Goal: Answer question/provide support: Share knowledge or assist other users

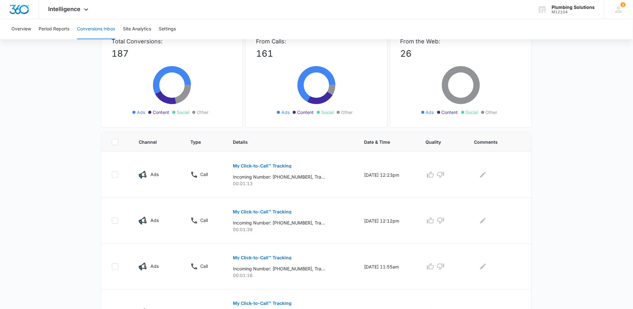
scroll to position [198, 0]
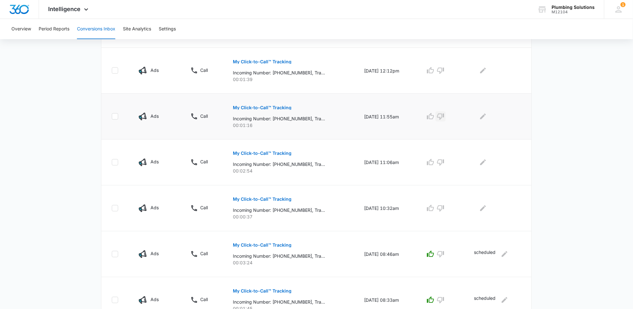
click at [445, 115] on icon "button" at bounding box center [441, 117] width 8 height 8
click at [485, 118] on icon "Edit Comments" at bounding box center [484, 117] width 8 height 8
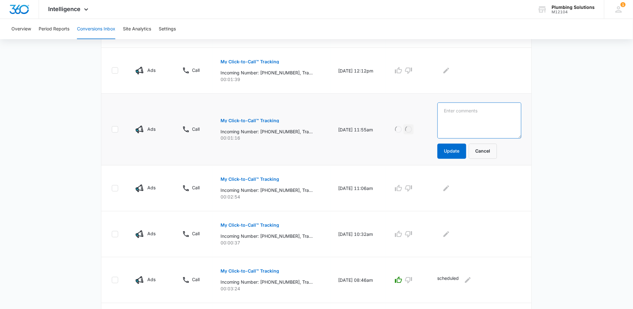
click at [485, 118] on textarea at bounding box center [480, 121] width 84 height 36
type textarea "double"
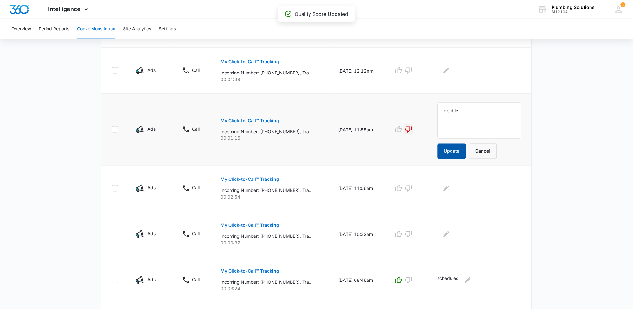
click at [462, 152] on button "Update" at bounding box center [452, 151] width 29 height 15
drag, startPoint x: 266, startPoint y: 191, endPoint x: 293, endPoint y: 191, distance: 27.3
click at [293, 191] on p "Incoming Number: [PHONE_NUMBER], Tracking Number: [PHONE_NUMBER], Ring To: [PHO…" at bounding box center [267, 190] width 92 height 7
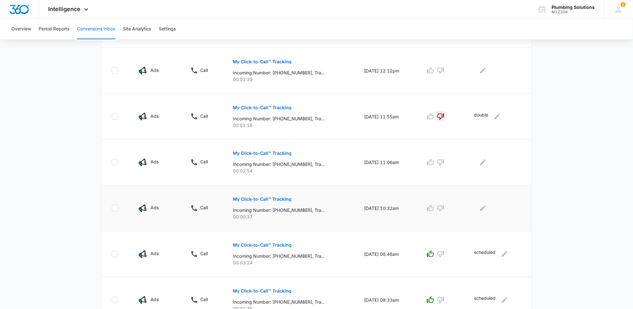
drag, startPoint x: 292, startPoint y: 191, endPoint x: 286, endPoint y: 196, distance: 7.7
click at [286, 196] on button "My Click-to-Call™ Tracking" at bounding box center [262, 199] width 59 height 15
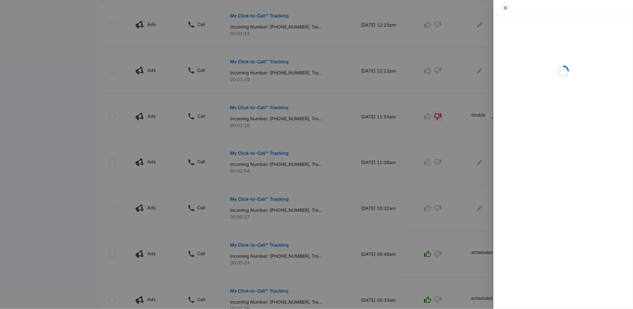
click at [503, 8] on icon "close" at bounding box center [505, 7] width 5 height 5
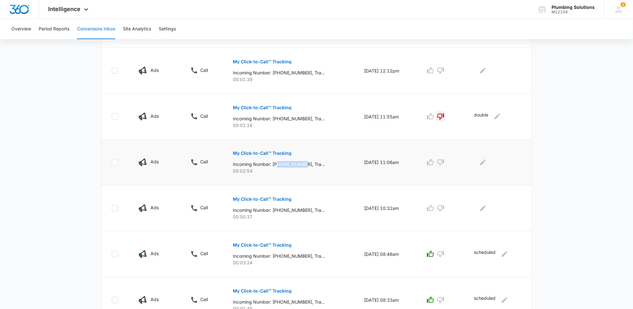
drag, startPoint x: 274, startPoint y: 164, endPoint x: 303, endPoint y: 167, distance: 29.3
click at [303, 167] on p "Incoming Number: [PHONE_NUMBER], Tracking Number: [PHONE_NUMBER], Ring To: [PHO…" at bounding box center [279, 164] width 92 height 7
copy p "5624801593"
click at [256, 153] on p "My Click-to-Call™ Tracking" at bounding box center [262, 154] width 59 height 4
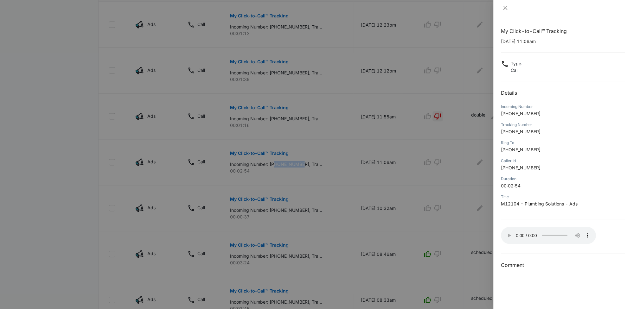
click at [507, 9] on icon "close" at bounding box center [505, 7] width 5 height 5
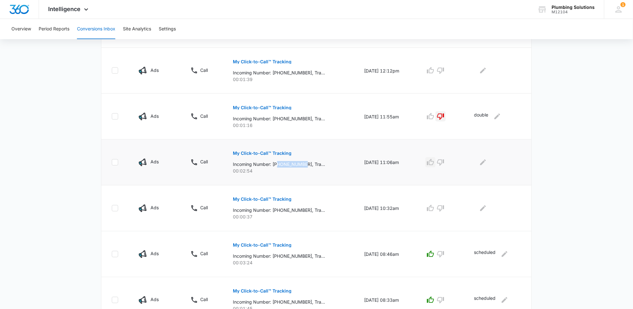
click at [433, 165] on icon "button" at bounding box center [430, 162] width 7 height 6
click at [483, 165] on icon "Edit Comments" at bounding box center [484, 163] width 6 height 6
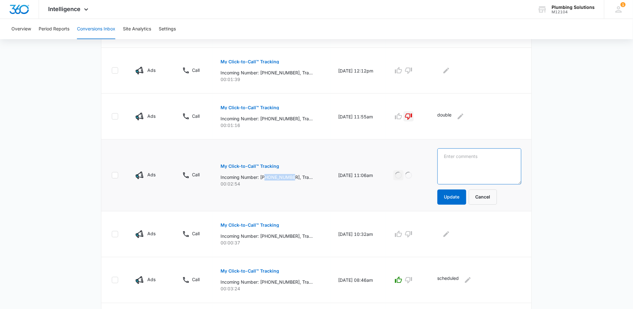
click at [483, 165] on textarea at bounding box center [480, 167] width 84 height 36
type textarea "scheduled"
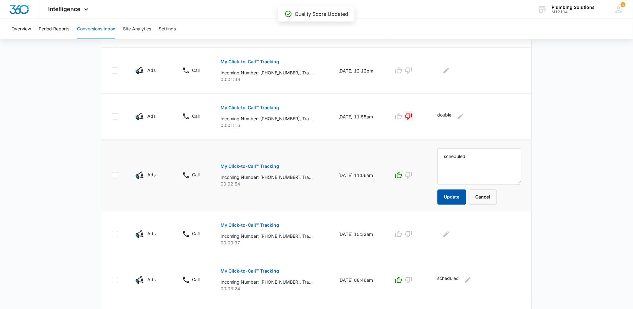
click at [459, 199] on button "Update" at bounding box center [452, 197] width 29 height 15
click at [272, 225] on p "My Click-to-Call™ Tracking" at bounding box center [250, 225] width 59 height 4
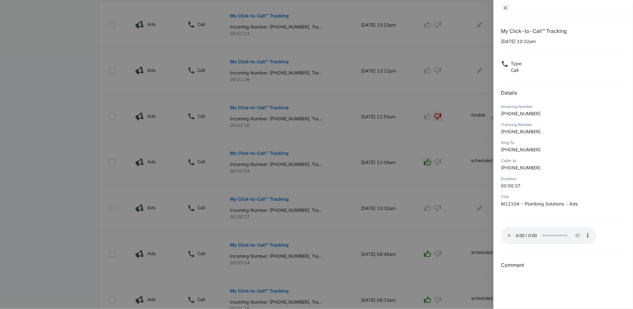
click at [506, 9] on icon "close" at bounding box center [505, 7] width 5 height 5
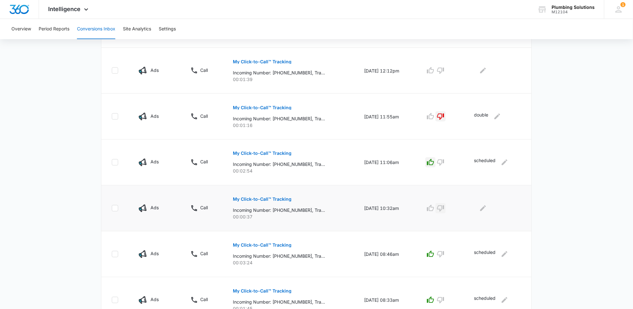
click at [444, 210] on icon "button" at bounding box center [440, 209] width 7 height 6
click at [485, 211] on icon "Edit Comments" at bounding box center [484, 209] width 8 height 8
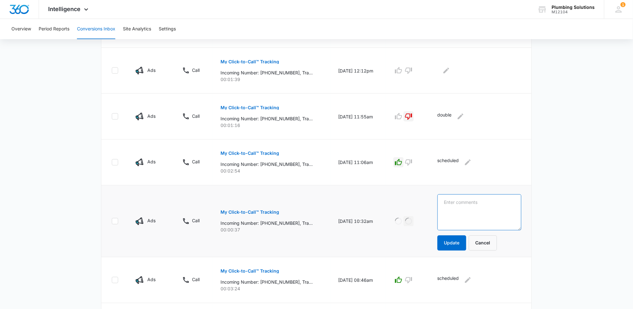
click at [485, 210] on textarea at bounding box center [480, 213] width 84 height 36
type textarea "double"
click at [465, 247] on button "Update" at bounding box center [452, 243] width 29 height 15
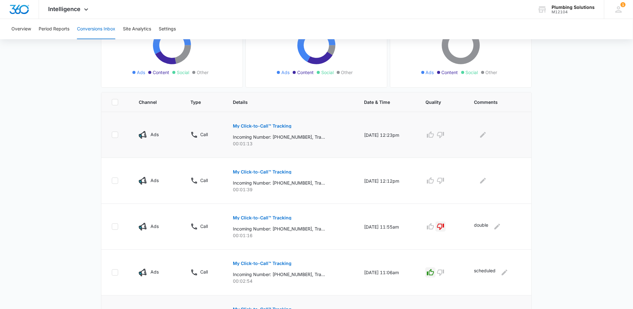
scroll to position [119, 0]
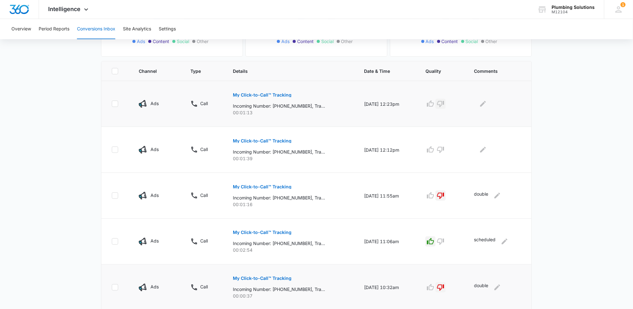
click at [445, 105] on icon "button" at bounding box center [441, 104] width 8 height 8
click at [488, 107] on button "Edit Comments" at bounding box center [483, 104] width 10 height 10
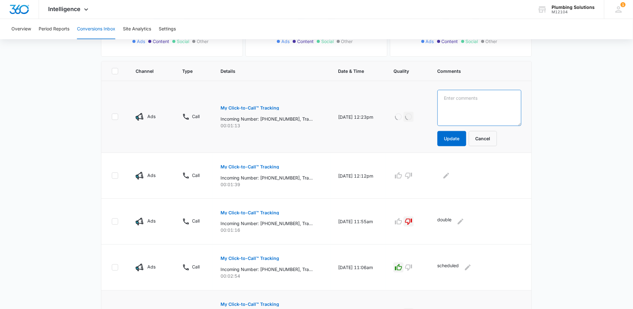
click at [488, 107] on textarea at bounding box center [480, 108] width 84 height 36
type textarea "double"
click at [463, 143] on button "Update" at bounding box center [452, 138] width 29 height 15
click at [463, 141] on button "Update" at bounding box center [452, 138] width 29 height 15
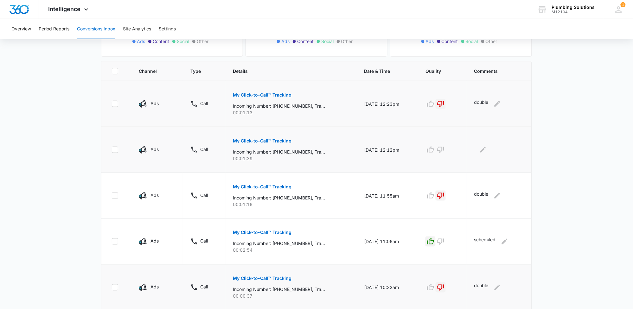
click at [276, 140] on p "My Click-to-Call™ Tracking" at bounding box center [262, 141] width 59 height 4
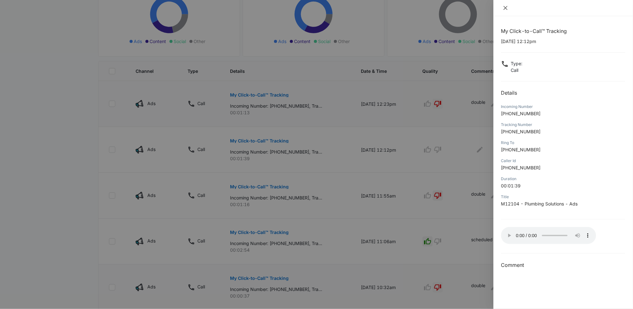
click at [506, 8] on icon "close" at bounding box center [506, 8] width 4 height 4
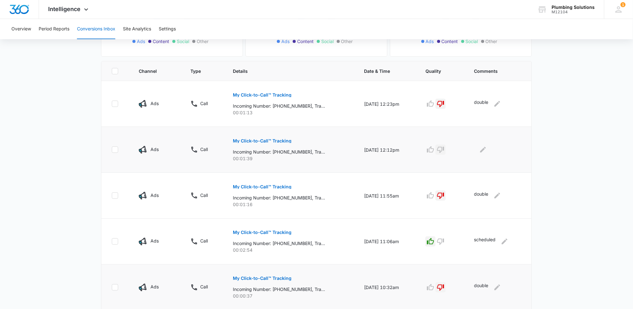
click at [444, 149] on icon "button" at bounding box center [440, 150] width 7 height 6
click at [484, 151] on icon "Edit Comments" at bounding box center [484, 150] width 6 height 6
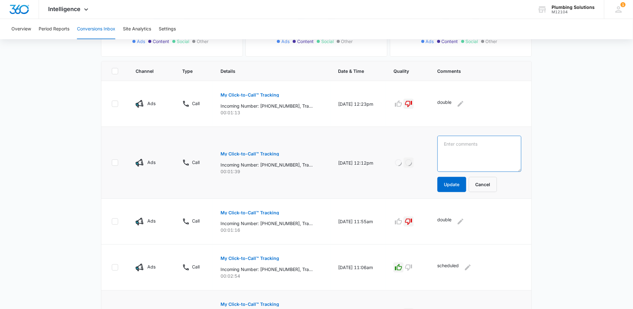
click at [484, 151] on textarea at bounding box center [480, 154] width 84 height 36
type textarea "j"
type textarea "looking for job"
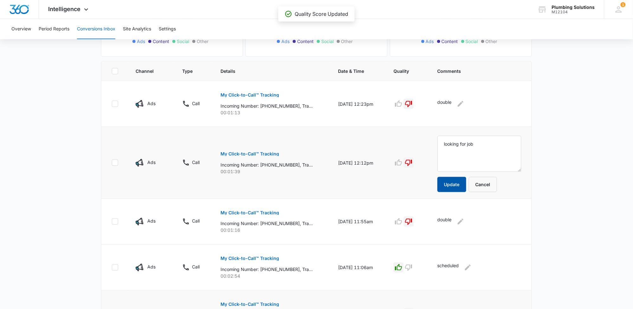
click at [461, 190] on button "Update" at bounding box center [452, 184] width 29 height 15
